Goal: Task Accomplishment & Management: Manage account settings

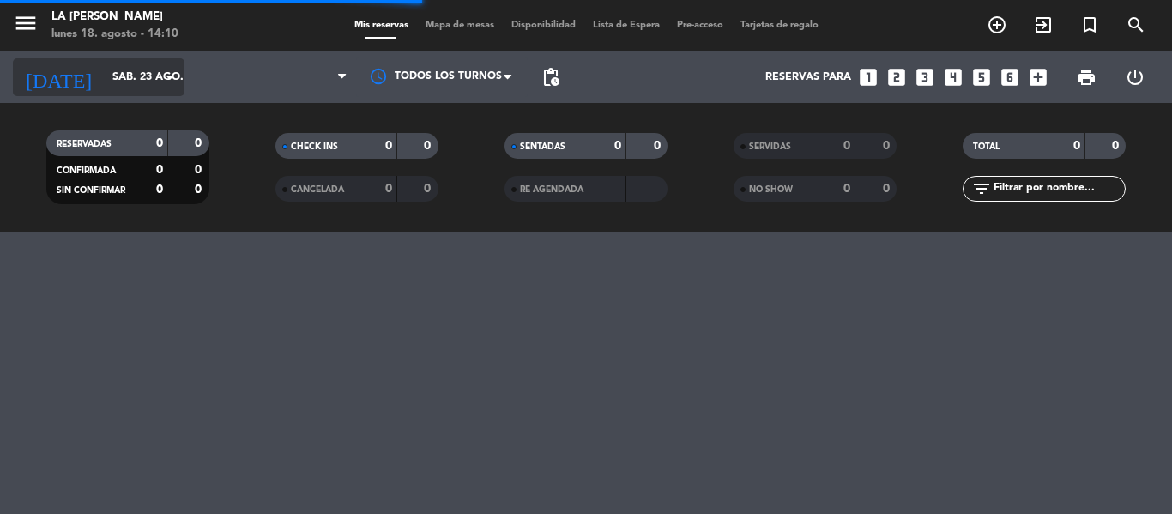
click at [154, 88] on input "sáb. 23 ago." at bounding box center [176, 77] width 145 height 29
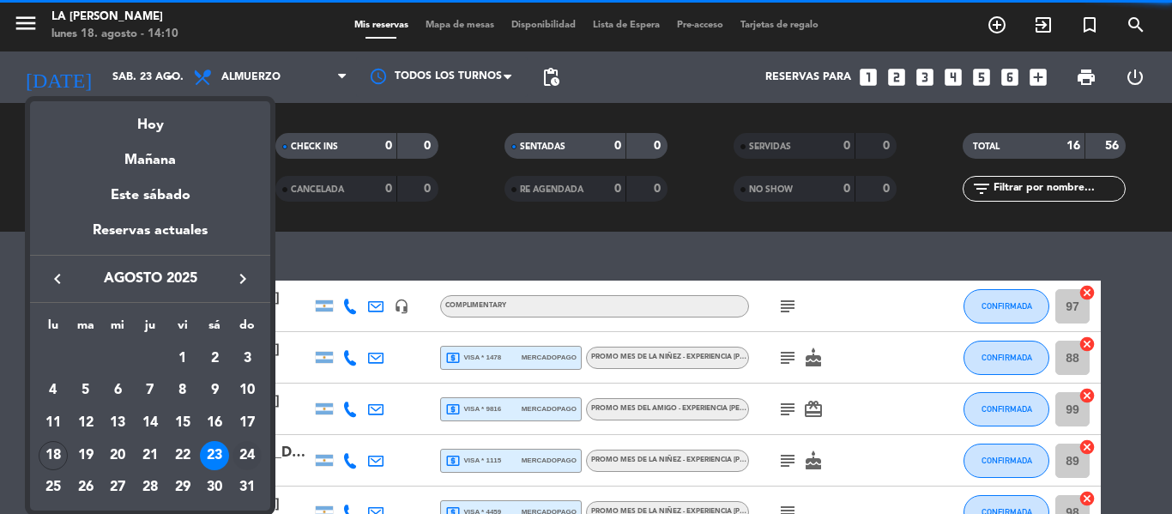
click at [244, 446] on div "24" at bounding box center [247, 455] width 29 height 29
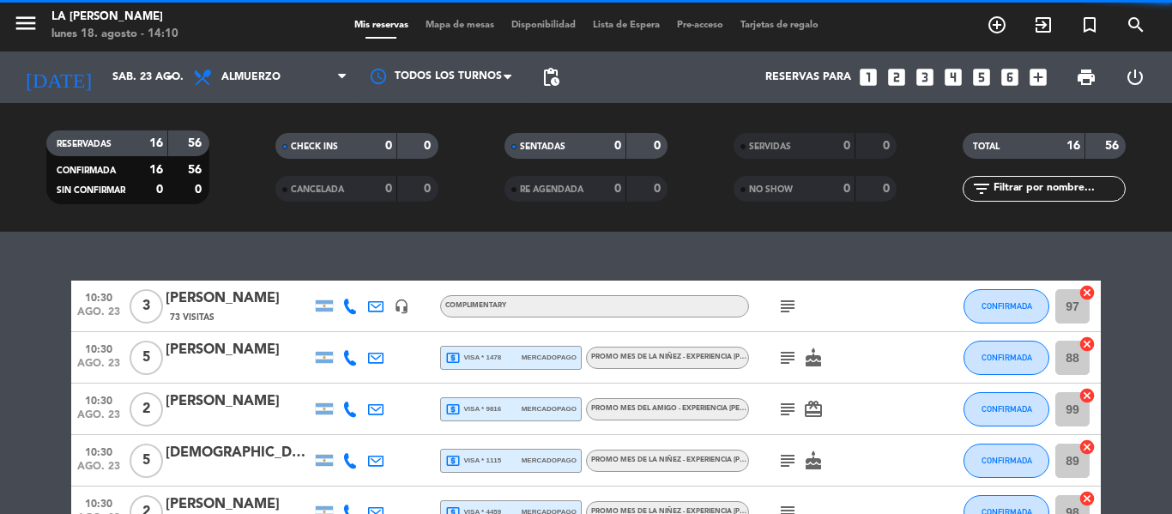
type input "dom. 24 ago."
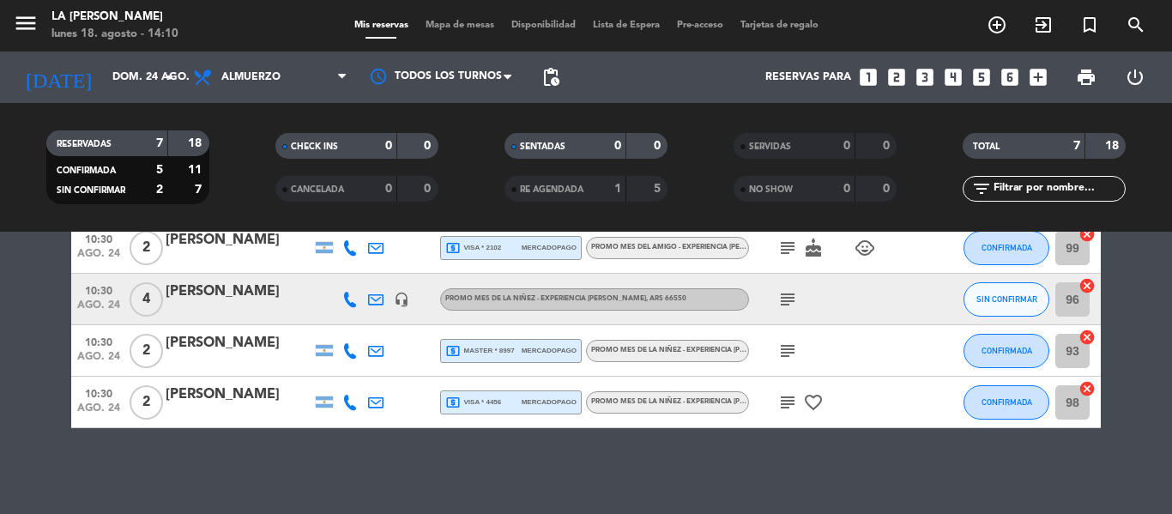
scroll to position [157, 0]
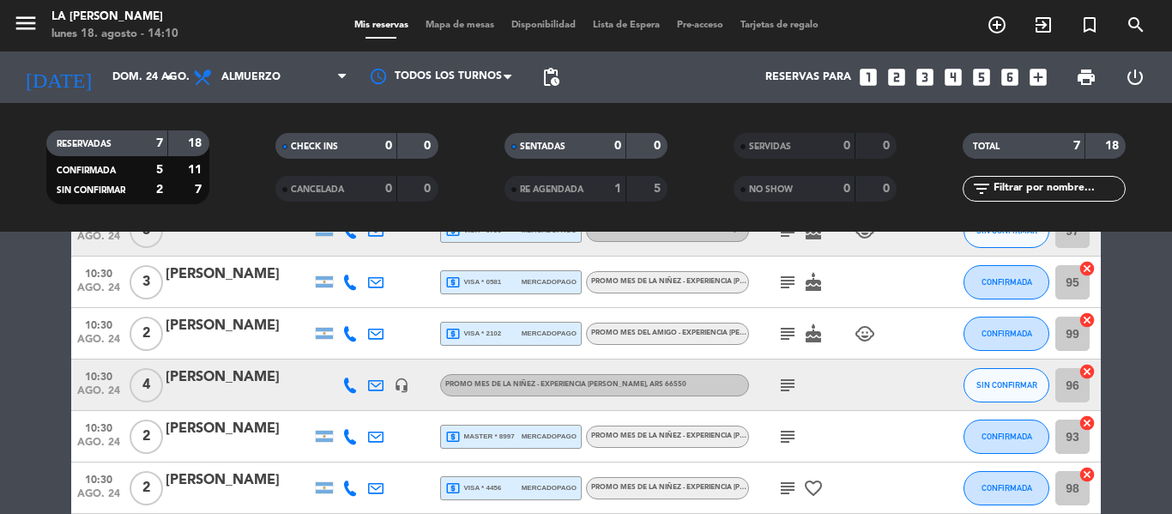
click at [219, 378] on div "[PERSON_NAME]" at bounding box center [239, 377] width 146 height 22
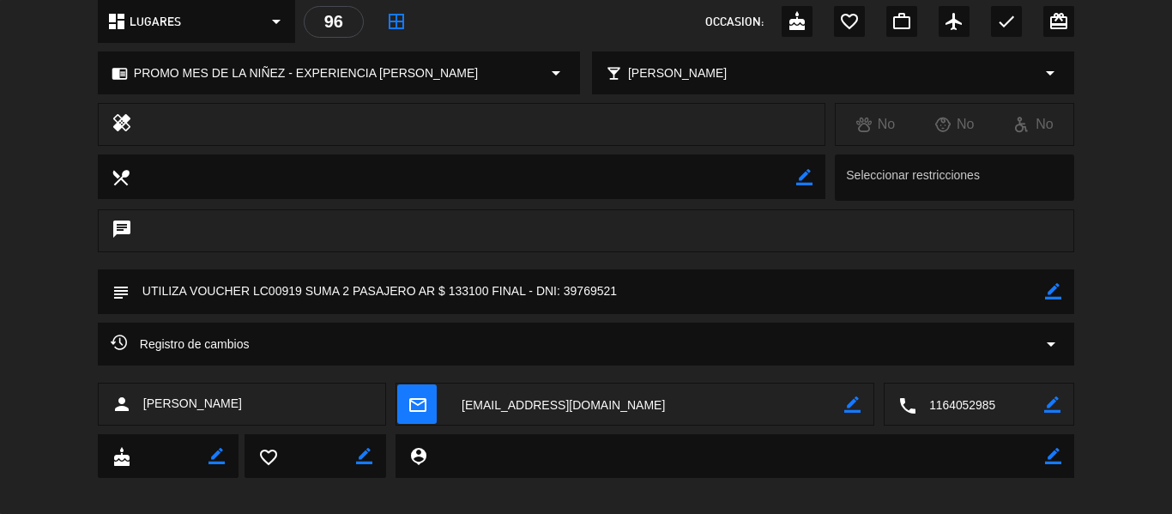
scroll to position [221, 0]
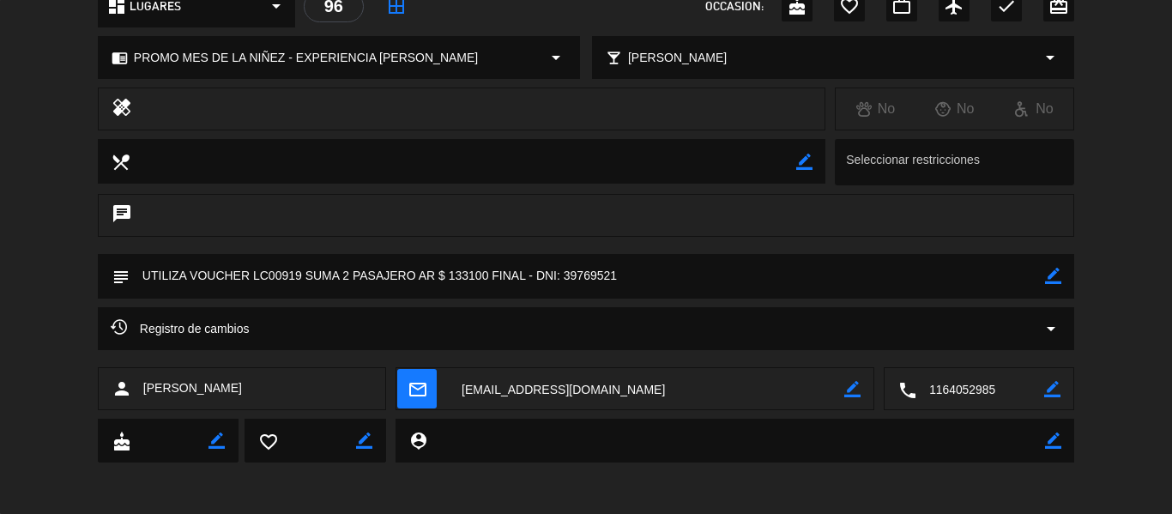
click at [301, 333] on div "Registro de cambios arrow_drop_down" at bounding box center [586, 328] width 951 height 21
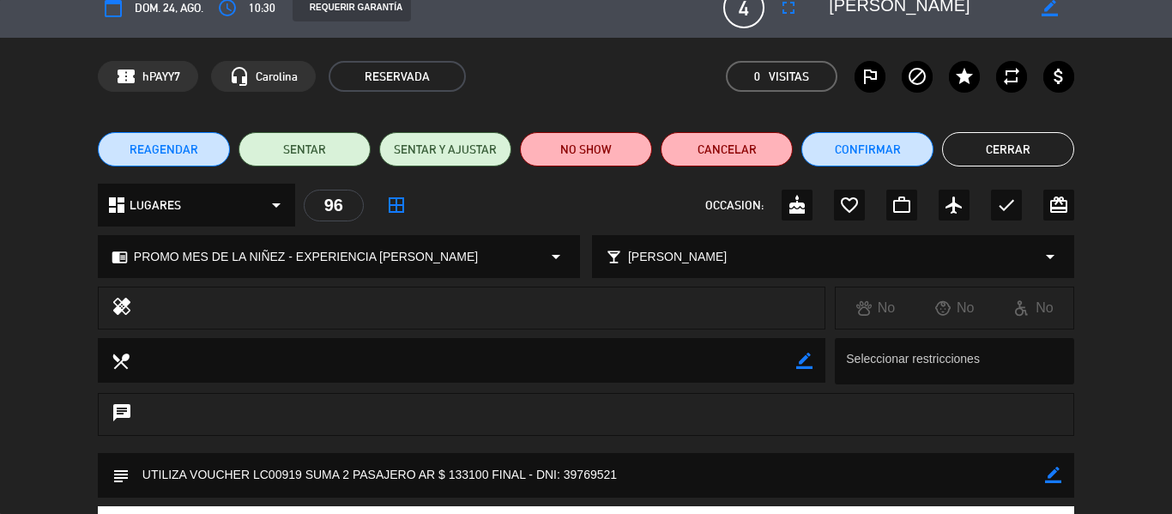
scroll to position [0, 0]
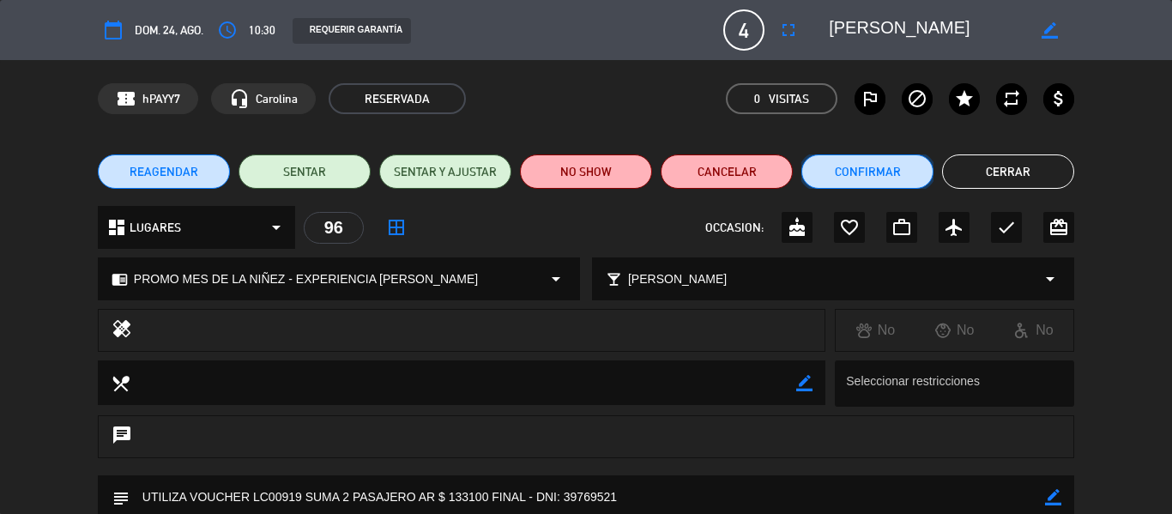
click at [883, 172] on button "Confirmar" at bounding box center [867, 171] width 132 height 34
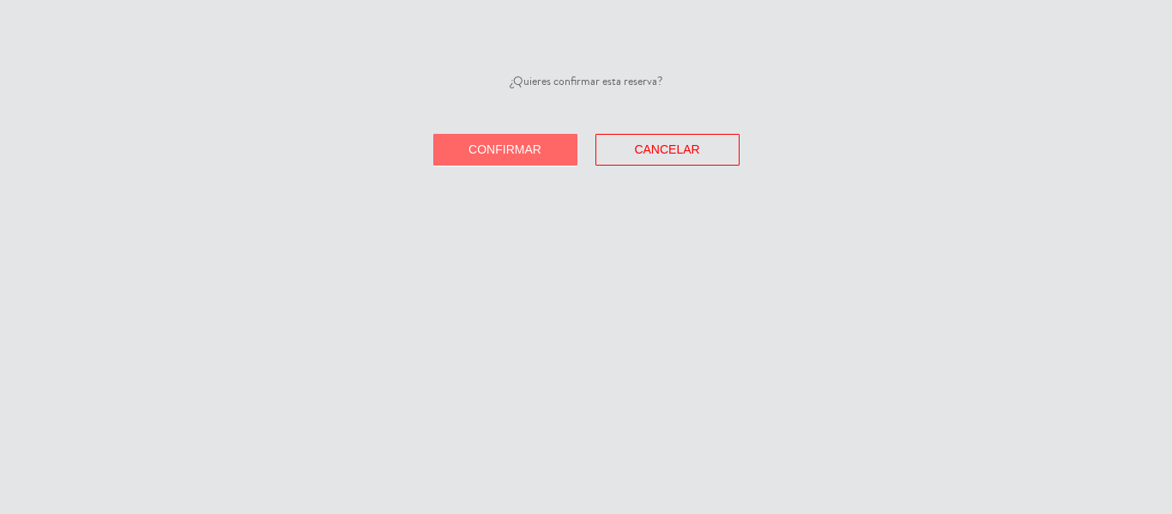
click at [478, 159] on button "Confirmar" at bounding box center [505, 150] width 144 height 32
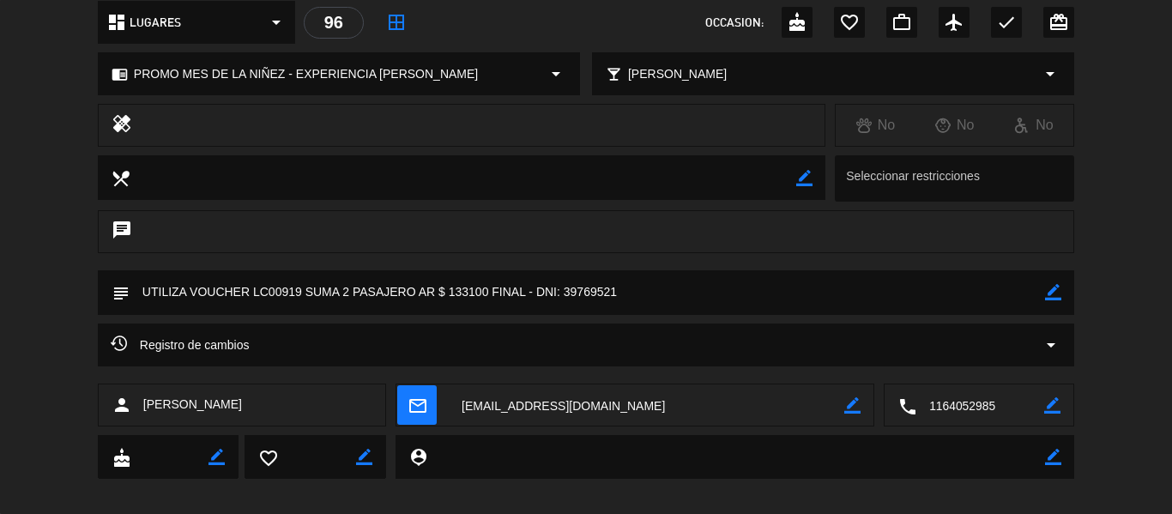
scroll to position [221, 0]
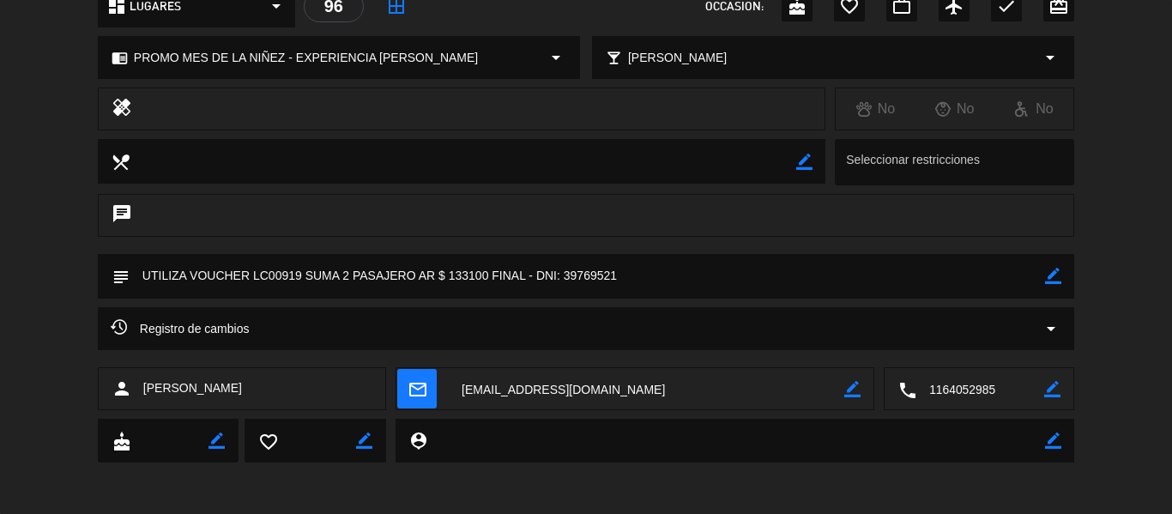
click at [1054, 280] on icon "border_color" at bounding box center [1053, 276] width 16 height 16
click at [418, 270] on textarea at bounding box center [588, 276] width 916 height 44
click at [139, 275] on textarea at bounding box center [588, 276] width 916 height 44
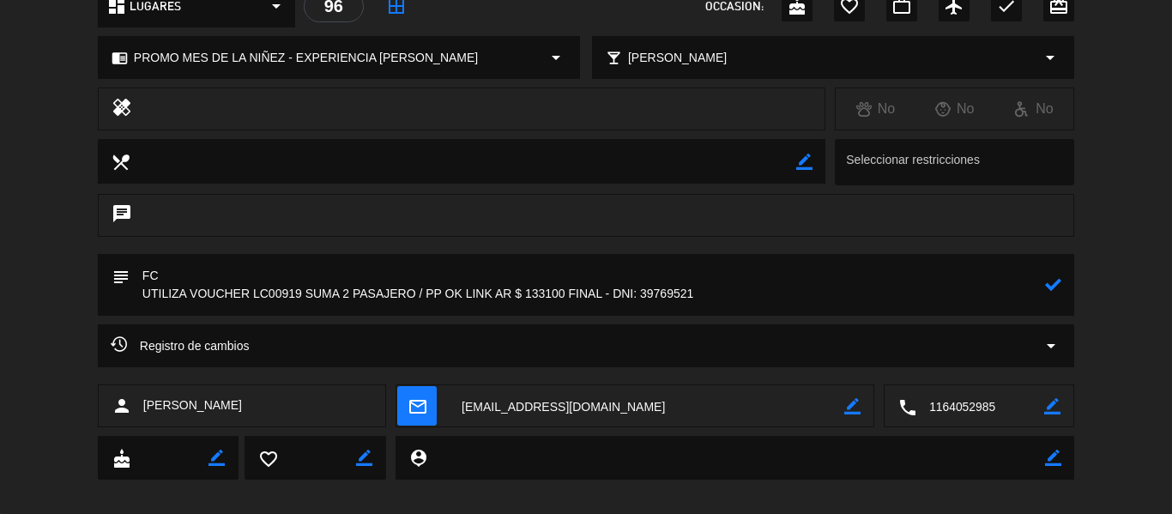
type textarea "FC UTILIZA VOUCHER LC00919 SUMA 2 PASAJERO / PP OK LINK AR $ 133100 FINAL - DNI…"
click at [1060, 281] on icon at bounding box center [1053, 284] width 16 height 16
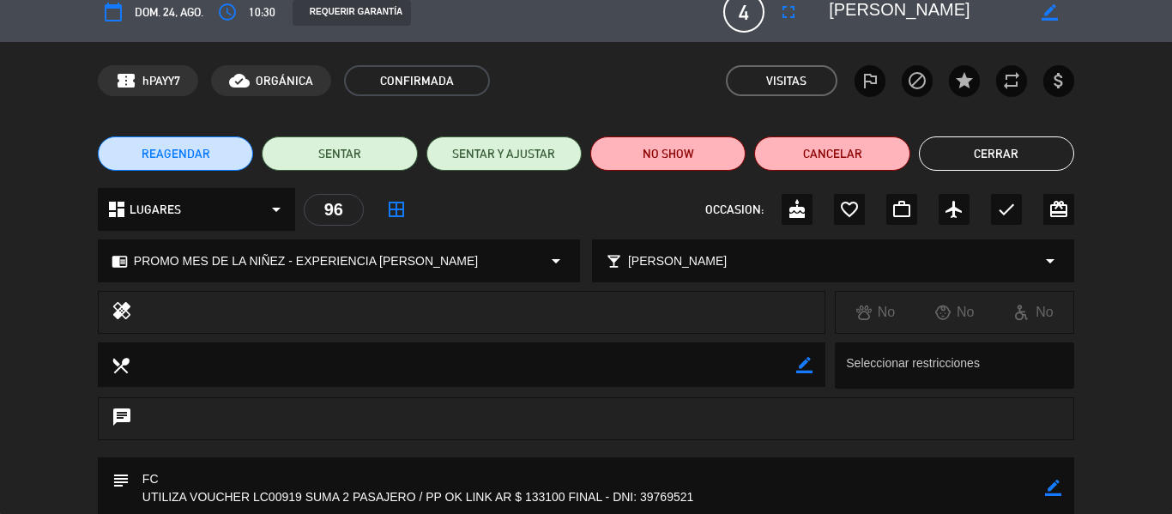
scroll to position [0, 0]
